Goal: Information Seeking & Learning: Learn about a topic

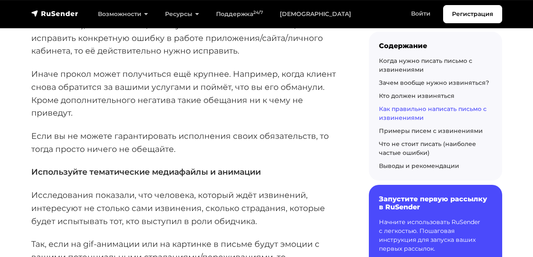
scroll to position [3575, 0]
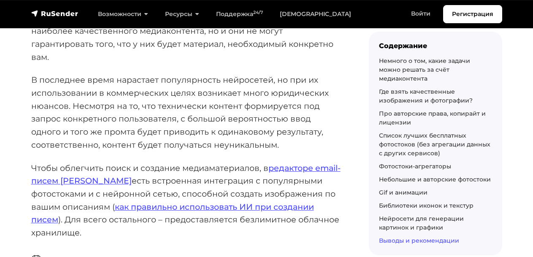
scroll to position [5809, 0]
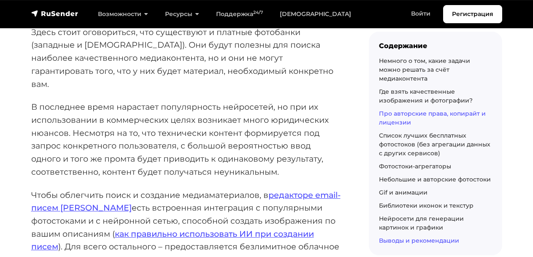
click at [412, 110] on link "Про авторские права, копирайт и лицензии" at bounding box center [432, 118] width 107 height 16
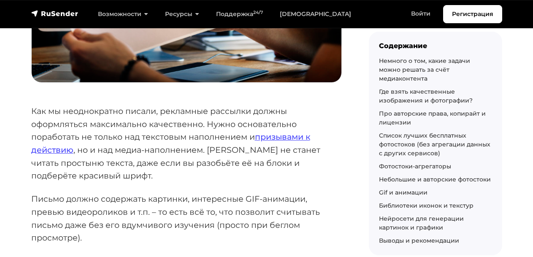
scroll to position [309, 0]
